Goal: Information Seeking & Learning: Learn about a topic

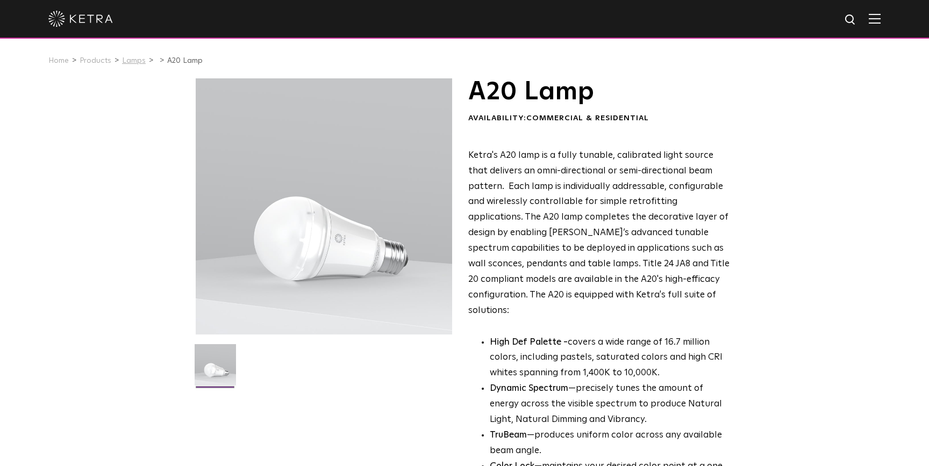
click at [135, 62] on link "Lamps" at bounding box center [134, 61] width 24 height 8
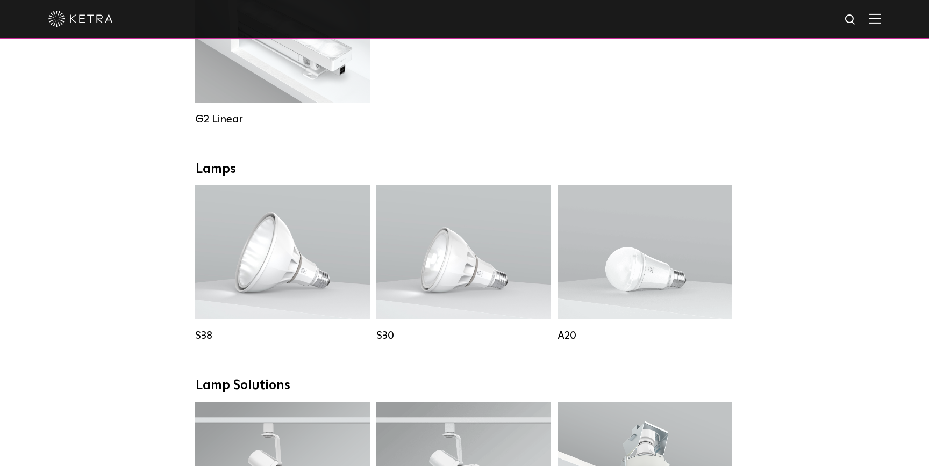
scroll to position [628, 0]
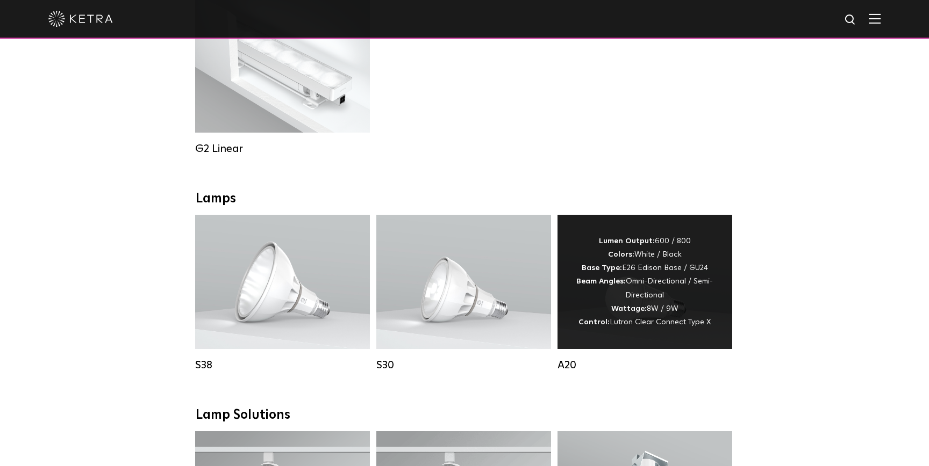
click at [644, 291] on div "Lumen Output: 600 / 800 Colors: White / Black Base Type: E26 Edison Base / GU24…" at bounding box center [644, 282] width 142 height 95
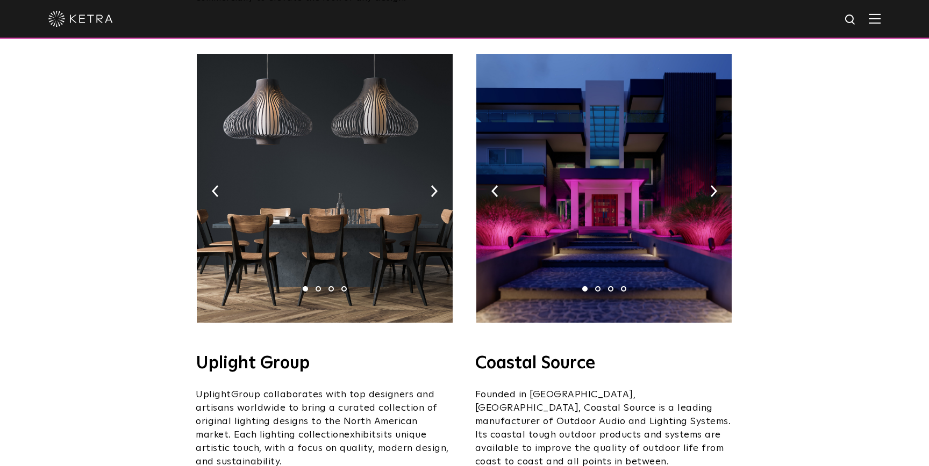
scroll to position [177, 0]
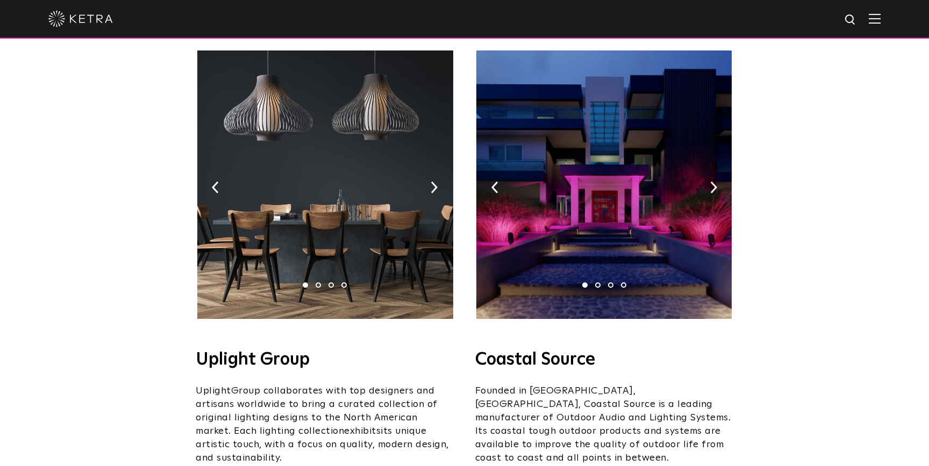
click at [430, 177] on img at bounding box center [324, 185] width 255 height 269
click at [430, 174] on img at bounding box center [324, 185] width 255 height 269
click at [436, 182] on img at bounding box center [433, 188] width 7 height 12
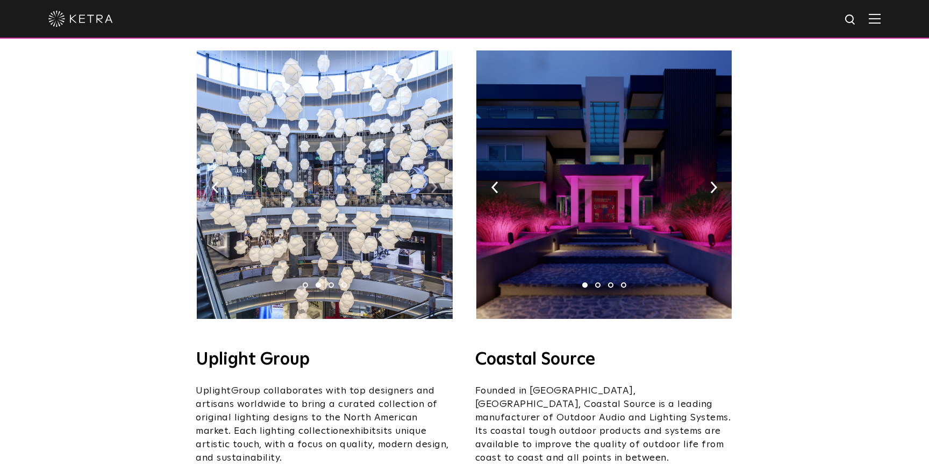
click at [436, 182] on img at bounding box center [433, 188] width 7 height 12
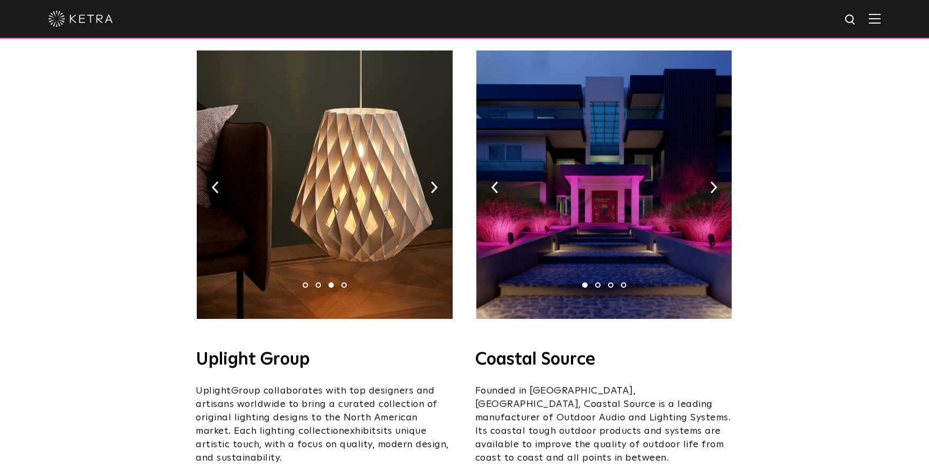
click at [437, 169] on img at bounding box center [324, 185] width 255 height 269
click at [434, 182] on img at bounding box center [433, 188] width 7 height 12
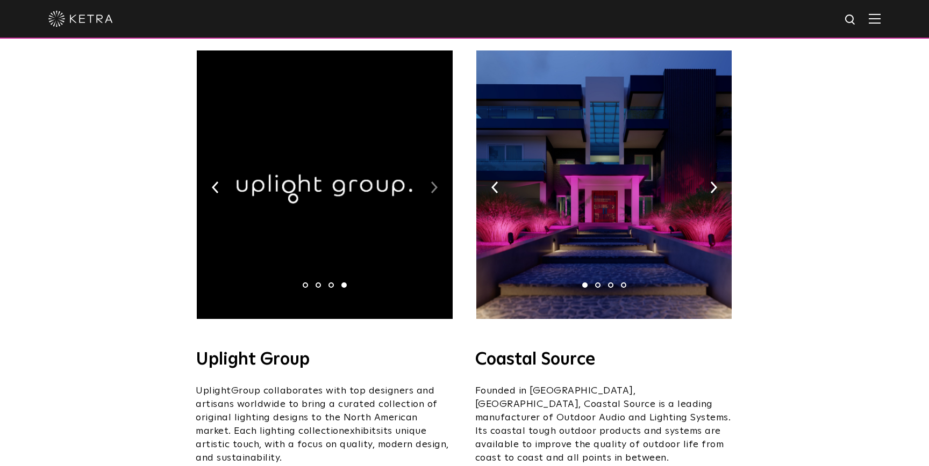
click at [434, 182] on img at bounding box center [433, 188] width 7 height 12
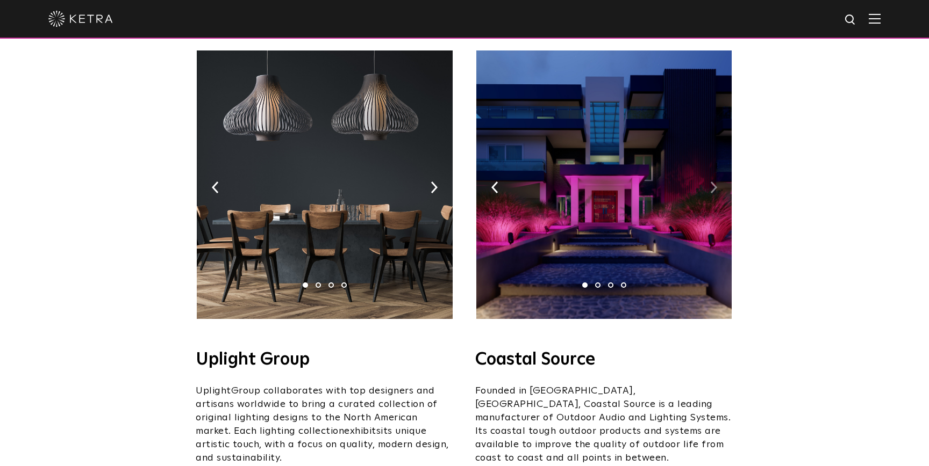
click at [710, 182] on img at bounding box center [713, 188] width 7 height 12
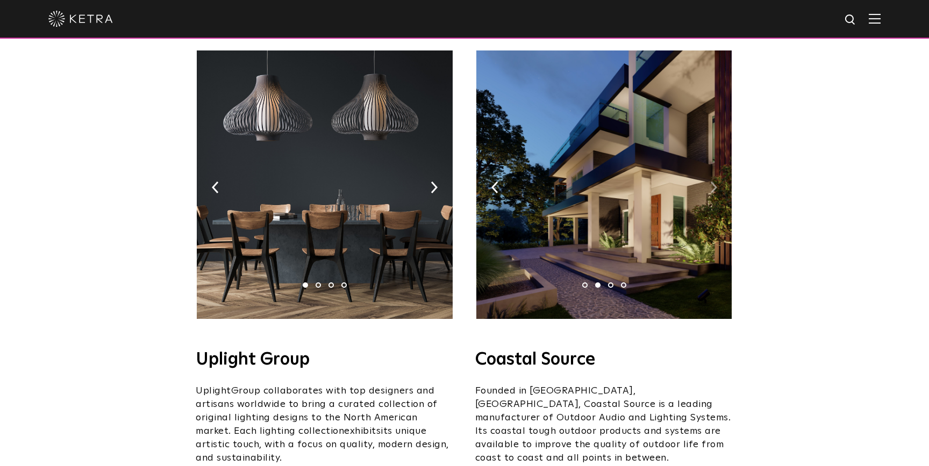
click at [712, 182] on img at bounding box center [713, 188] width 7 height 12
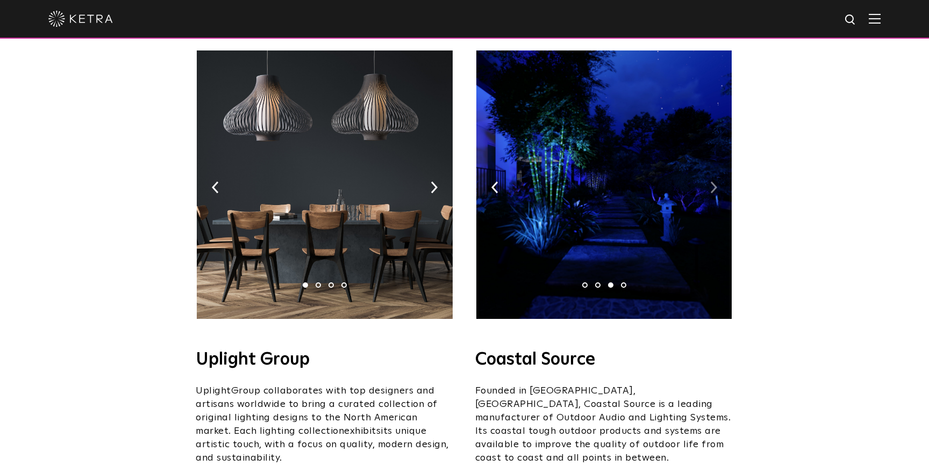
click at [712, 182] on img at bounding box center [713, 188] width 7 height 12
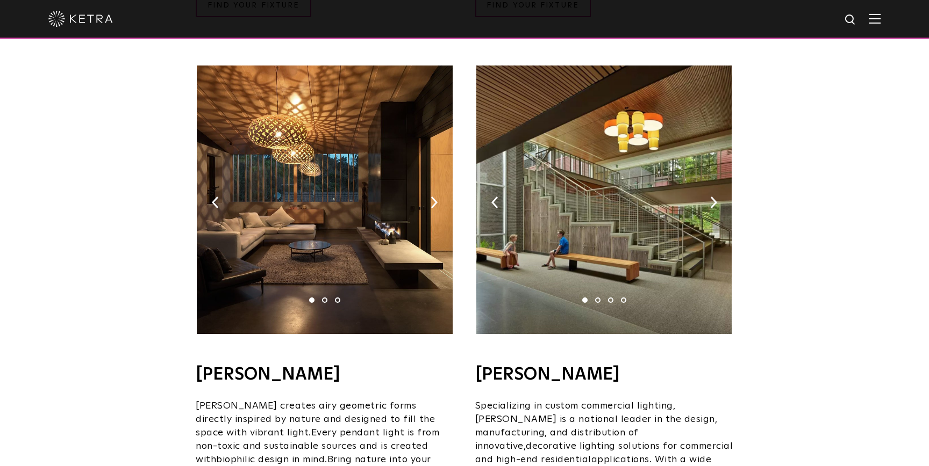
scroll to position [667, 0]
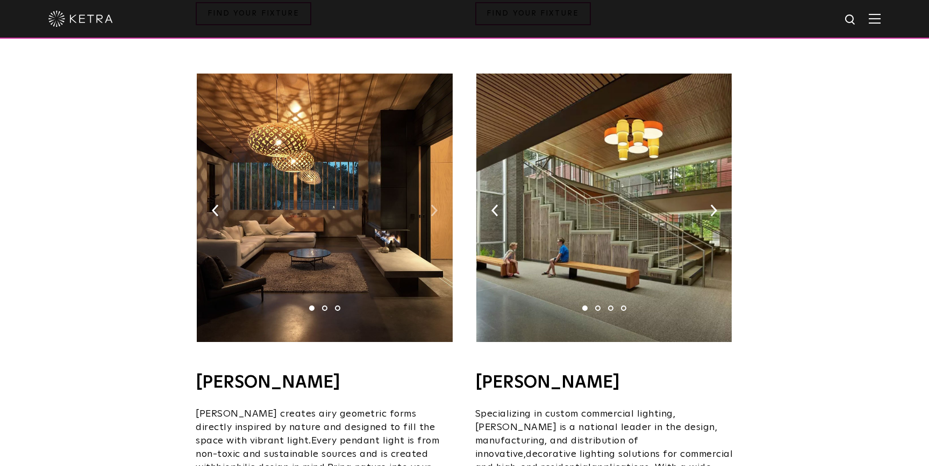
click at [431, 205] on img at bounding box center [433, 211] width 7 height 12
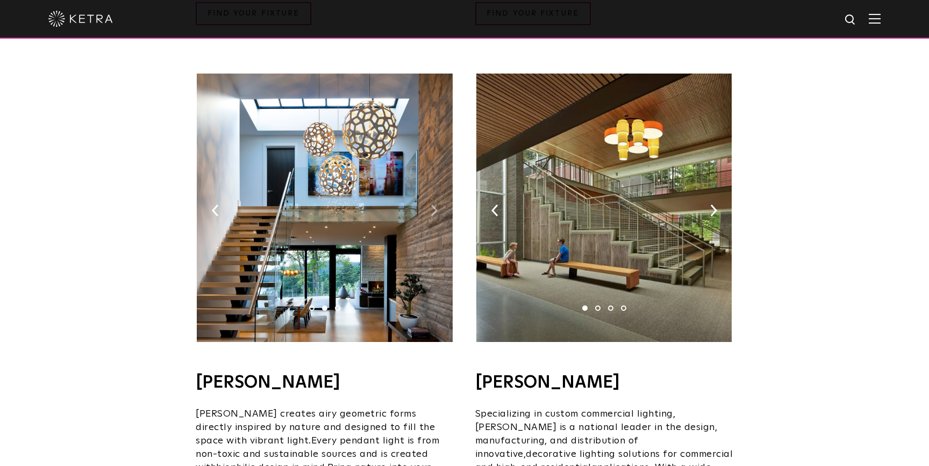
click at [432, 205] on img at bounding box center [433, 211] width 7 height 12
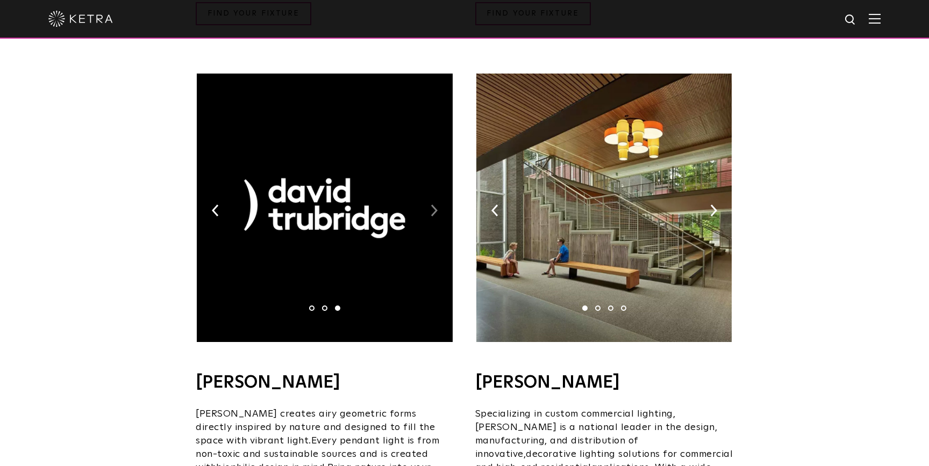
click at [433, 205] on img at bounding box center [433, 211] width 7 height 12
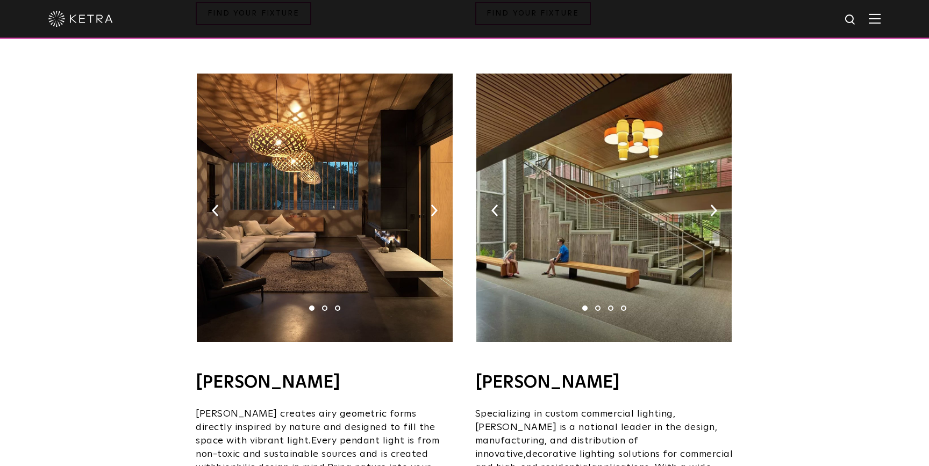
click at [702, 202] on img at bounding box center [603, 208] width 255 height 269
click at [707, 195] on img at bounding box center [603, 208] width 255 height 269
click at [717, 197] on img at bounding box center [603, 208] width 255 height 269
click at [711, 205] on img at bounding box center [713, 211] width 7 height 12
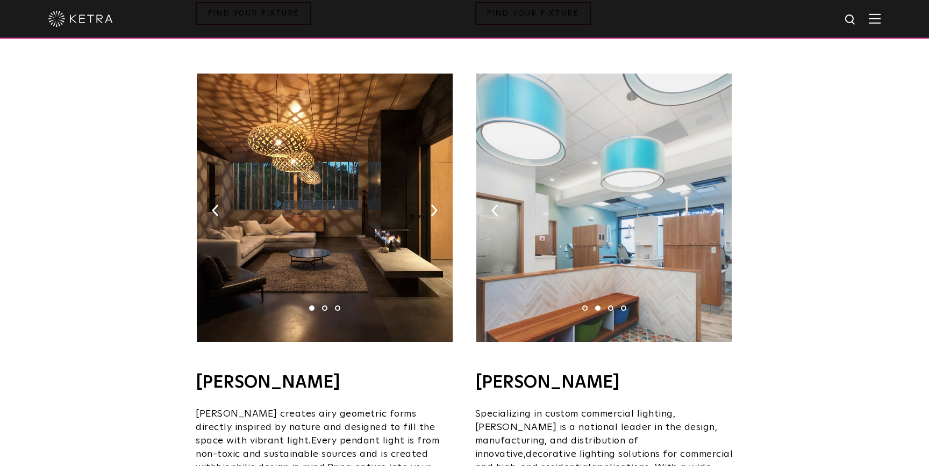
click at [711, 205] on img at bounding box center [713, 211] width 7 height 12
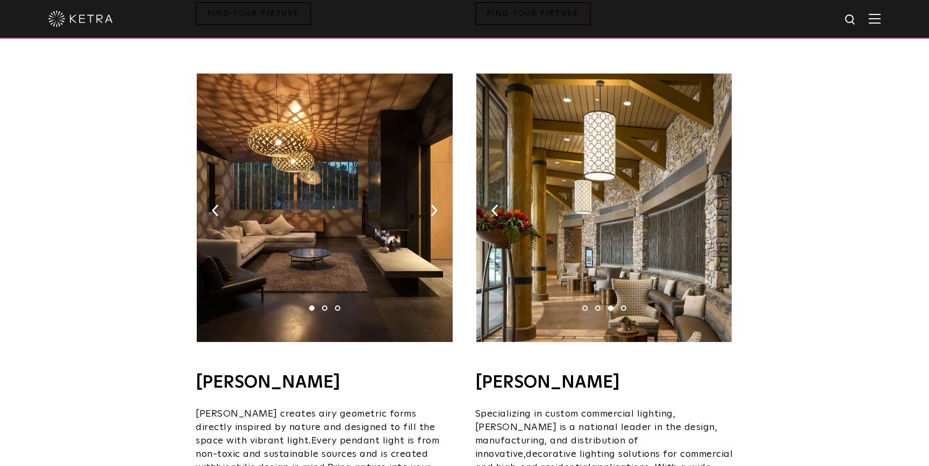
click at [711, 205] on img at bounding box center [713, 211] width 7 height 12
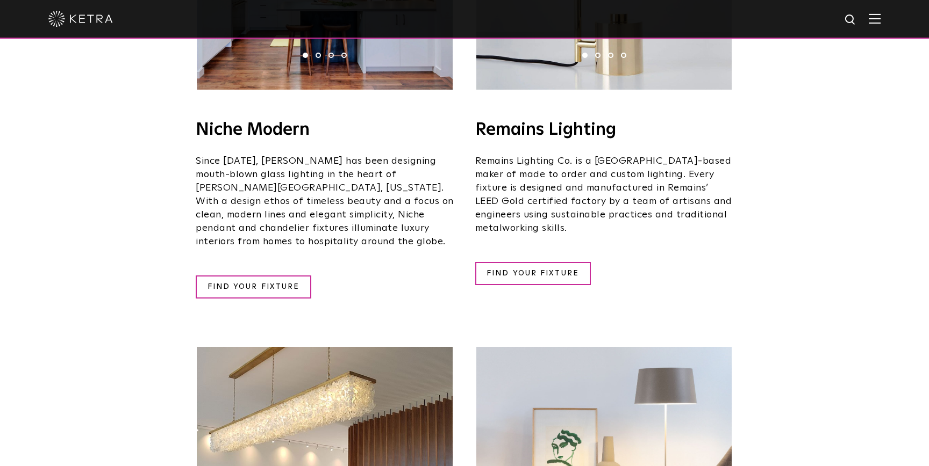
scroll to position [1680, 0]
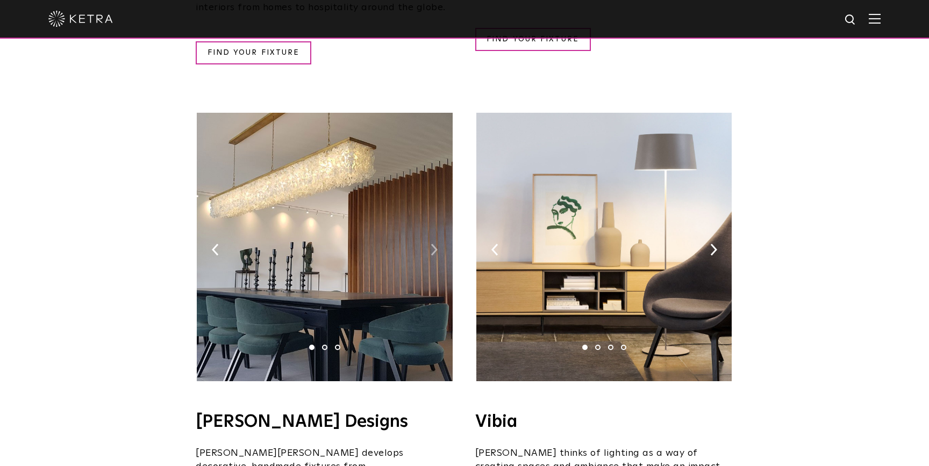
click at [433, 244] on img at bounding box center [433, 250] width 7 height 12
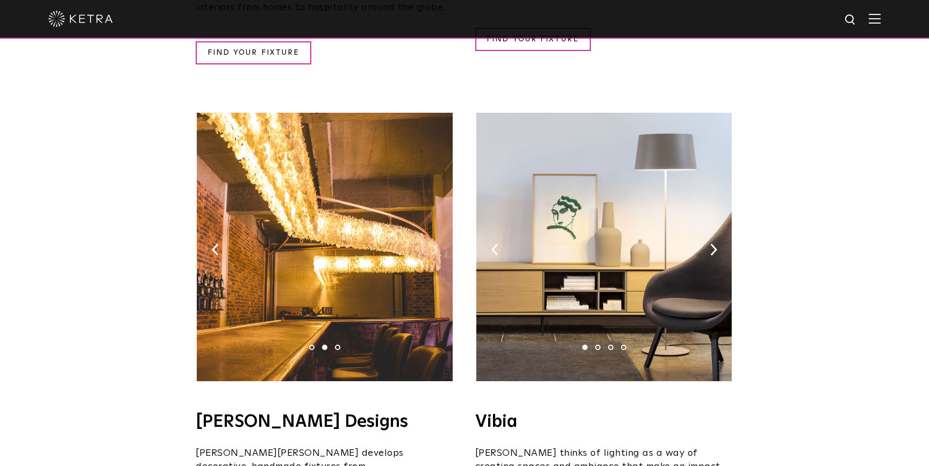
click at [437, 244] on img at bounding box center [433, 250] width 7 height 12
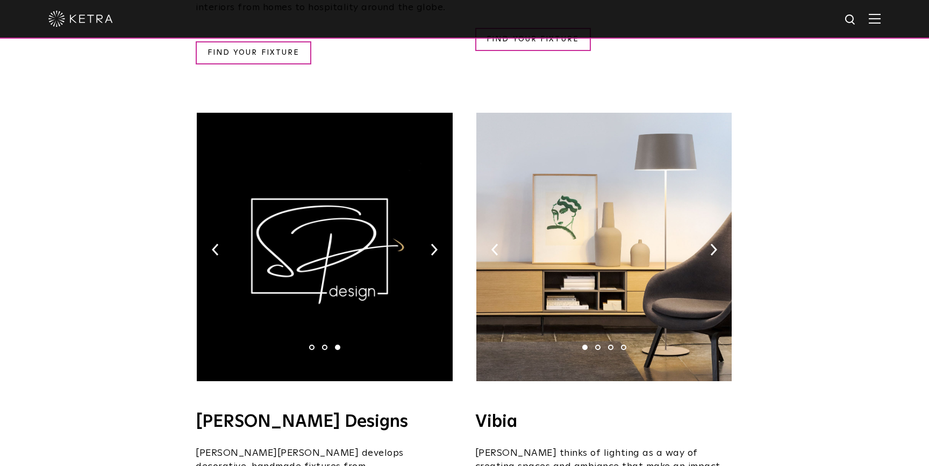
click at [437, 213] on img at bounding box center [324, 247] width 255 height 269
click at [432, 244] on img at bounding box center [433, 250] width 7 height 12
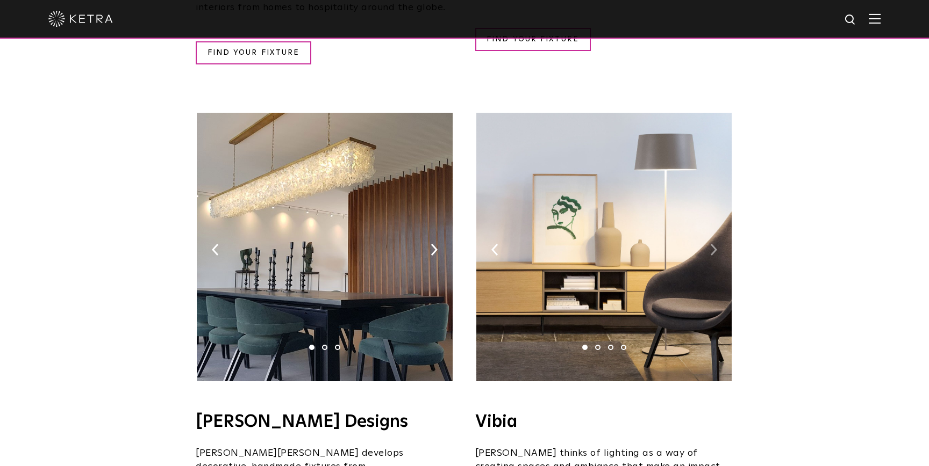
click at [715, 244] on img at bounding box center [713, 250] width 7 height 12
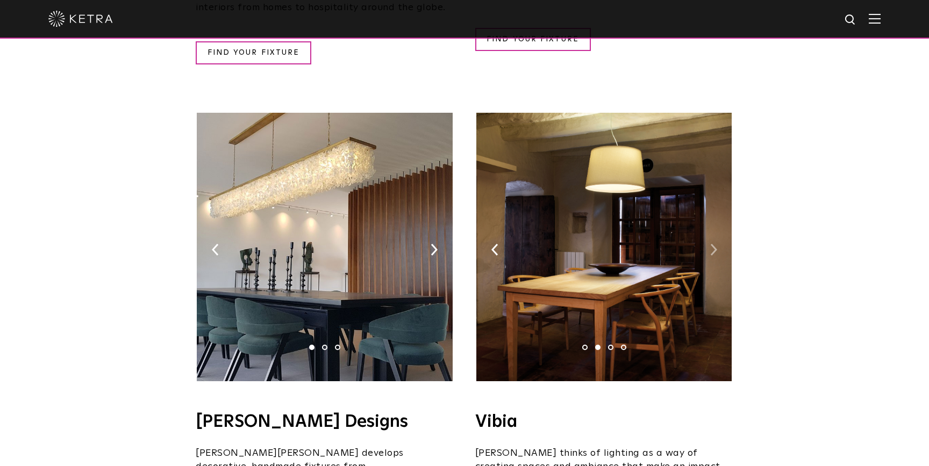
click at [715, 244] on img at bounding box center [713, 250] width 7 height 12
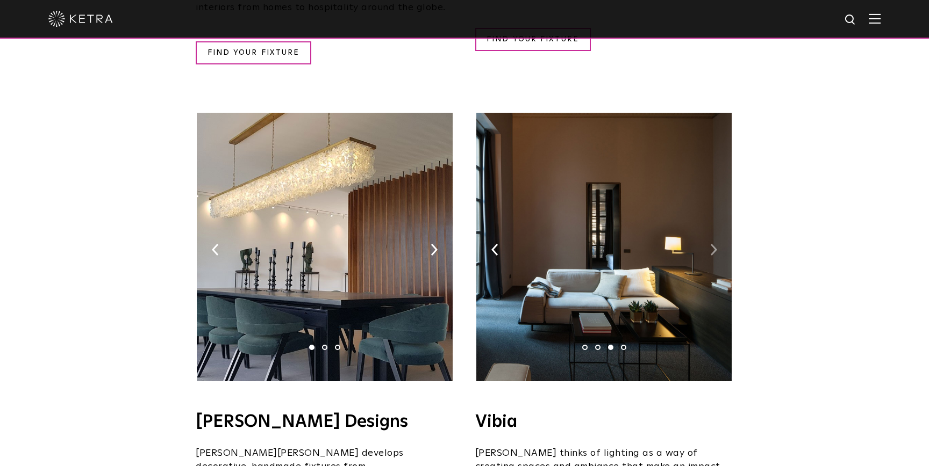
click at [715, 244] on img at bounding box center [713, 250] width 7 height 12
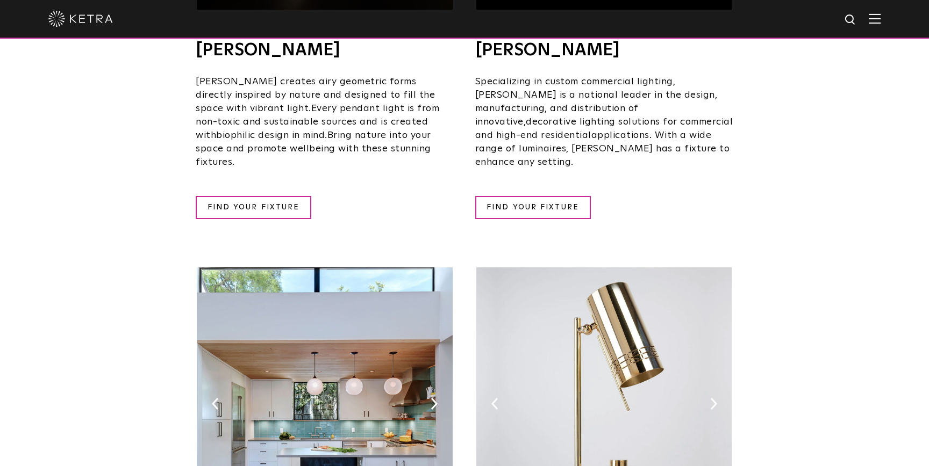
scroll to position [818, 0]
